Goal: Find specific page/section: Find specific page/section

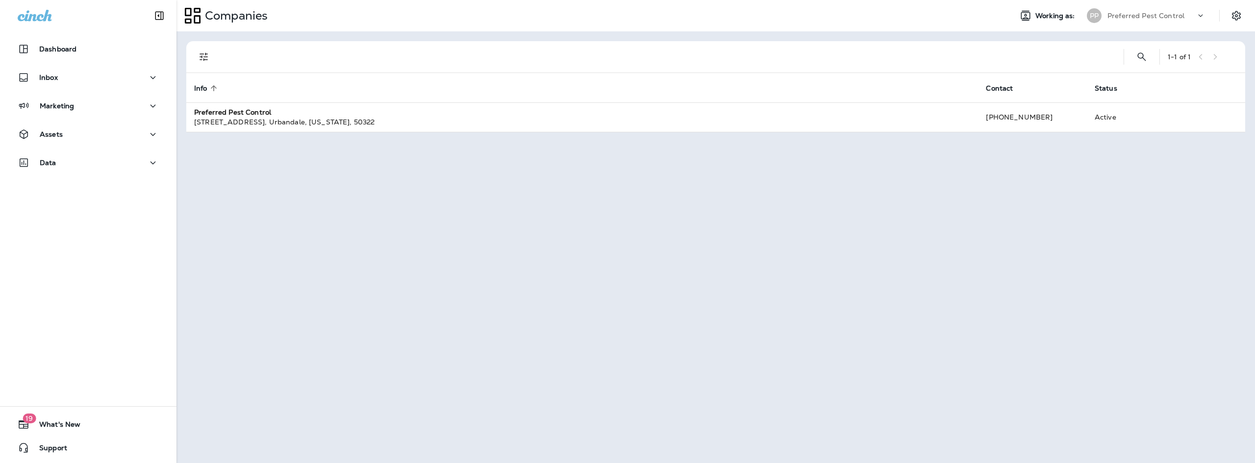
click at [1152, 14] on p "Preferred Pest Control" at bounding box center [1146, 16] width 77 height 8
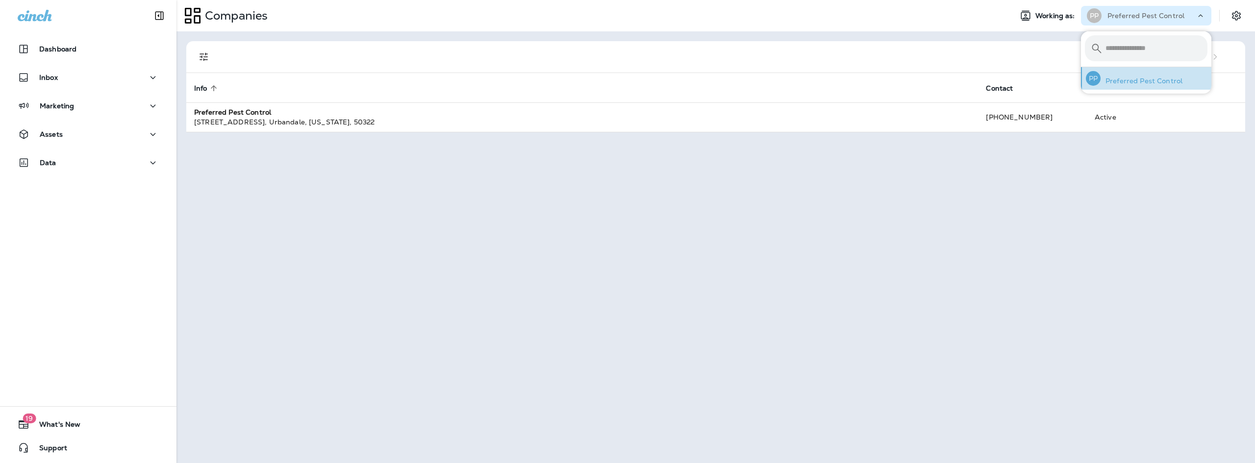
click at [1147, 79] on p "Preferred Pest Control" at bounding box center [1142, 81] width 82 height 8
click at [1150, 83] on p "Preferred Pest Control" at bounding box center [1142, 81] width 82 height 8
click at [1134, 223] on div "1 - 1 of 1 Info sorted ascending Contact Status Preferred Pest Control [STREET_…" at bounding box center [716, 247] width 1079 height 432
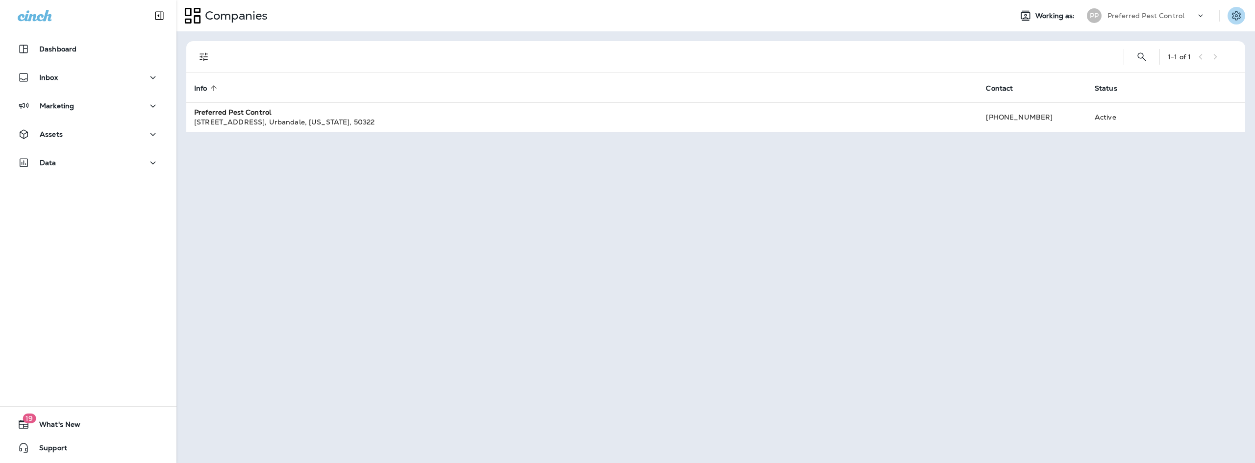
click at [1231, 10] on icon "Settings" at bounding box center [1237, 16] width 12 height 12
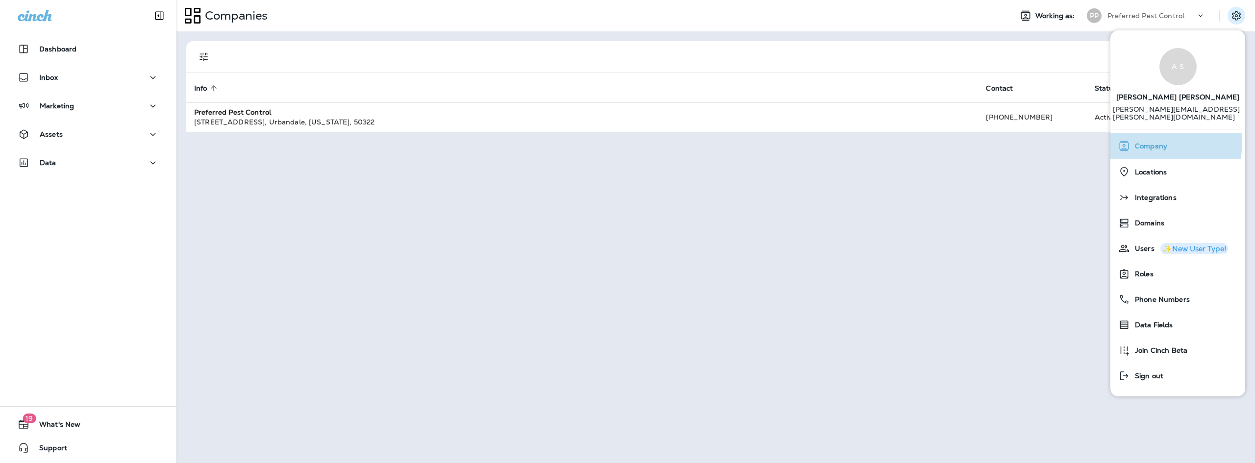
click at [1146, 142] on span "Company" at bounding box center [1148, 146] width 37 height 8
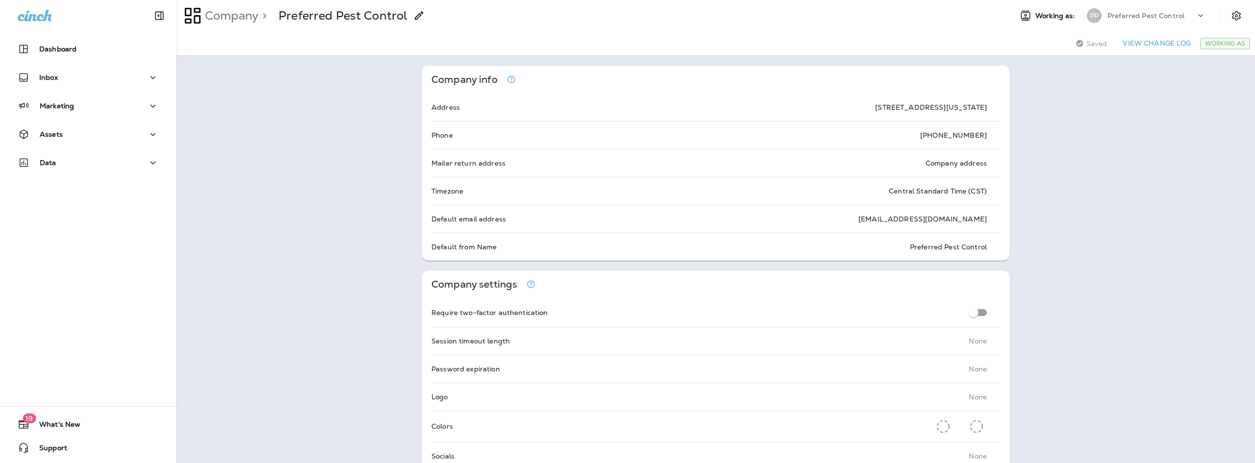
click at [1196, 15] on icon at bounding box center [1201, 16] width 10 height 10
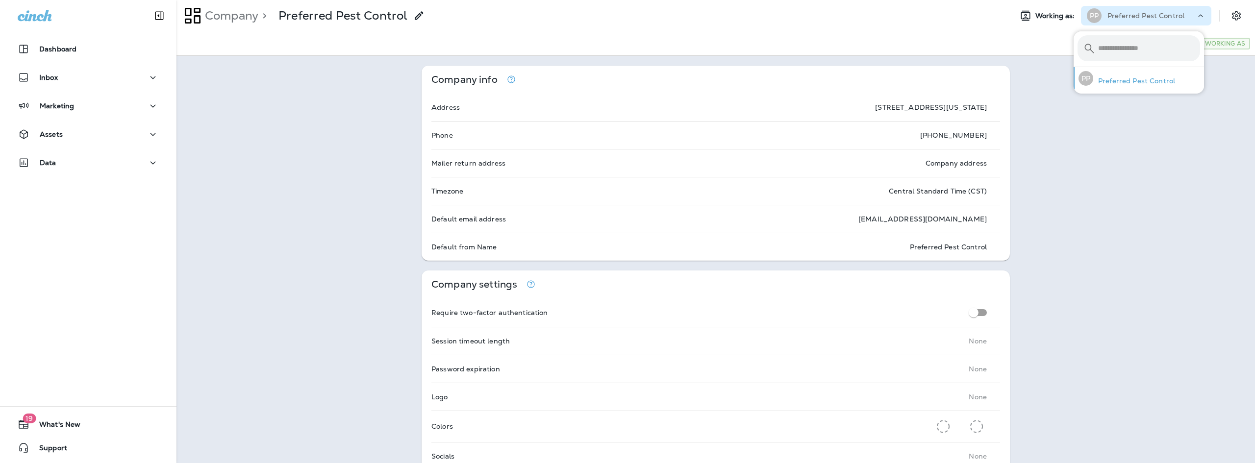
click at [1135, 83] on p "Preferred Pest Control" at bounding box center [1135, 81] width 82 height 8
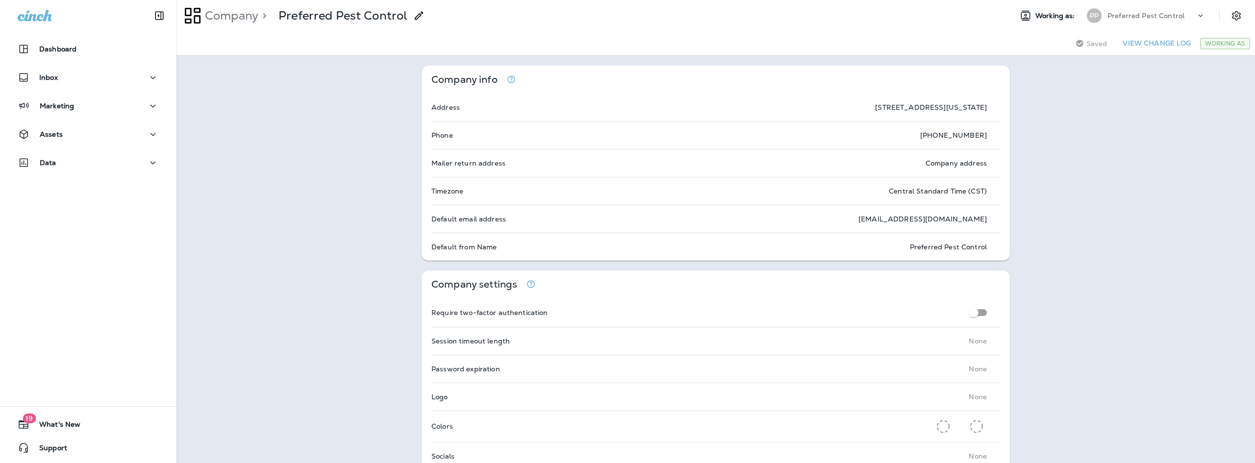
click at [54, 447] on span "Support" at bounding box center [48, 450] width 38 height 12
